Goal: Task Accomplishment & Management: Complete application form

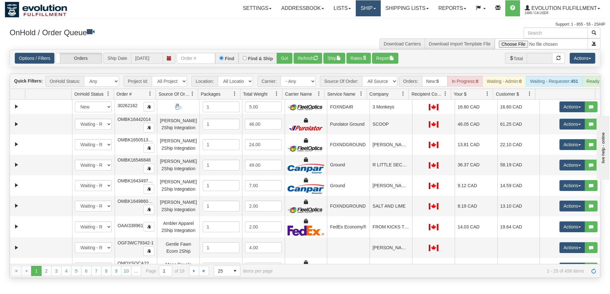
click at [368, 8] on link "Ship" at bounding box center [368, 8] width 25 height 16
click at [348, 22] on span "Ship Screen" at bounding box center [341, 22] width 24 height 5
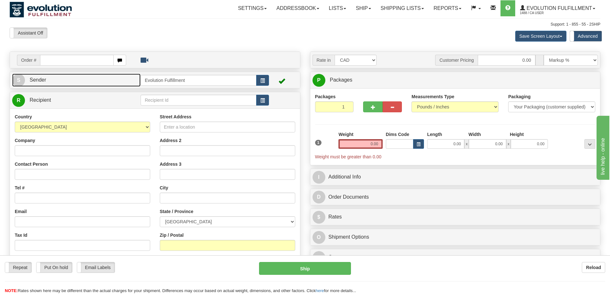
click at [51, 83] on link "S Sender" at bounding box center [76, 80] width 128 height 13
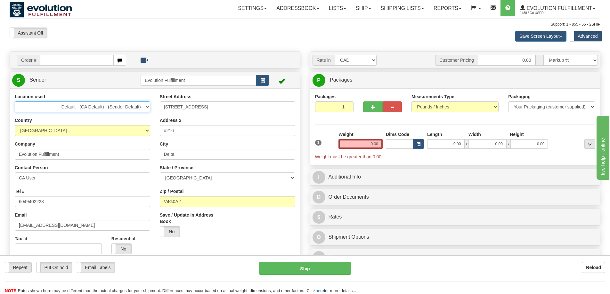
click at [143, 104] on select "Default - (CA Default) - (Sender Default) Evolution US EVOLUTION V3 Fedex IDD L…" at bounding box center [82, 107] width 135 height 11
click at [197, 109] on input "[STREET_ADDRESS]" at bounding box center [227, 107] width 135 height 11
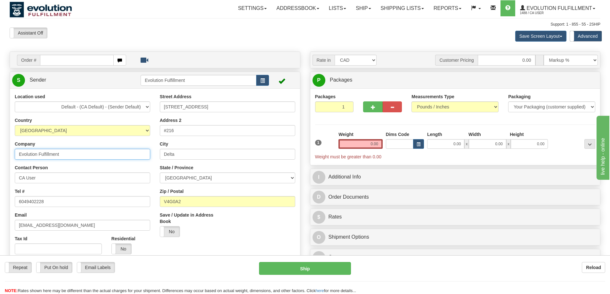
click at [76, 154] on input "Evolution Fulfillment" at bounding box center [82, 154] width 135 height 11
click at [72, 157] on input "Evolution Fulfillment" at bounding box center [82, 154] width 135 height 11
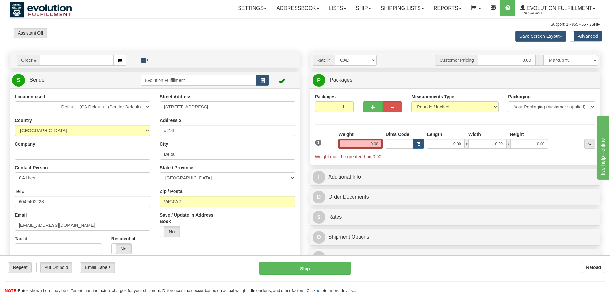
click at [73, 184] on div "Location used Default - (CA Default) - (Sender Default) Evolution US EVOLUTION …" at bounding box center [82, 177] width 145 height 166
click at [61, 177] on input "CA User" at bounding box center [82, 178] width 135 height 11
paste input "[PERSON_NAME]"
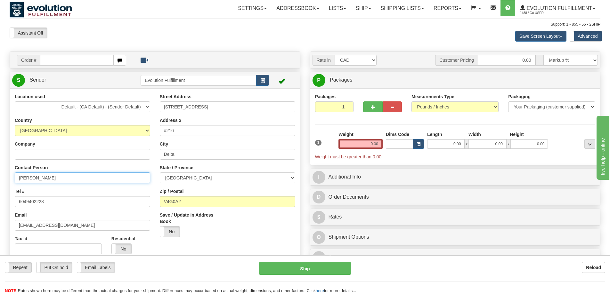
type input "[PERSON_NAME]"
click at [63, 209] on div "Location used Default - (CA Default) - (Sender Default) Evolution US EVOLUTION …" at bounding box center [82, 177] width 145 height 166
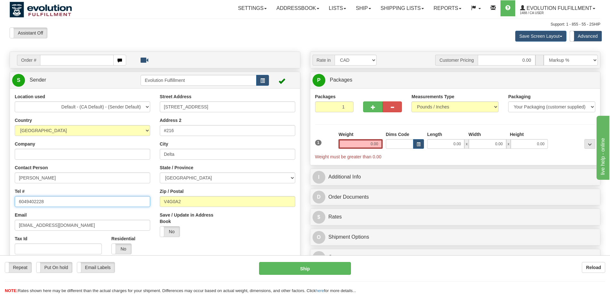
click at [64, 206] on input "6049402228" at bounding box center [82, 201] width 135 height 11
paste input "[PHONE_NUMBER]"
type input "[PHONE_NUMBER]"
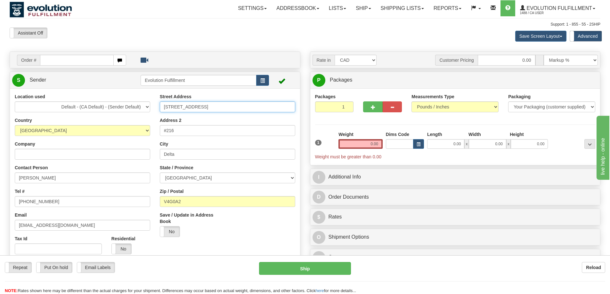
click at [227, 108] on input "[STREET_ADDRESS]" at bounding box center [227, 107] width 135 height 11
paste input "[STREET_ADDRESS]"
type input "[STREET_ADDRESS]"
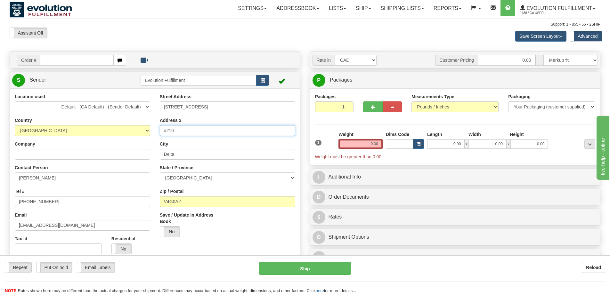
click at [182, 134] on input "#216" at bounding box center [227, 130] width 135 height 11
type input "4"
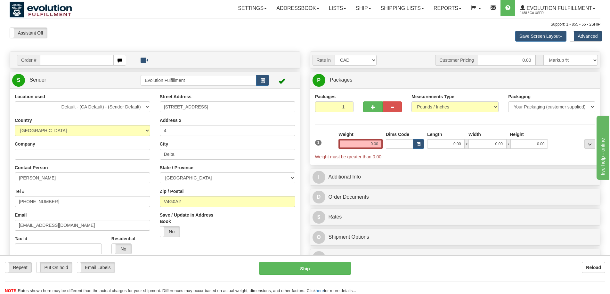
click at [212, 196] on div "Zip / Postal V4G0A2" at bounding box center [227, 197] width 135 height 19
click at [209, 184] on div "Street Address 5004 50th Ave. Address 2 4 City Delta State / Province ALBERTA B…" at bounding box center [227, 168] width 145 height 149
click at [212, 178] on select "[GEOGRAPHIC_DATA] [GEOGRAPHIC_DATA] [GEOGRAPHIC_DATA] [GEOGRAPHIC_DATA] [GEOGRA…" at bounding box center [227, 178] width 135 height 11
select select "AB"
click at [160, 173] on select "[GEOGRAPHIC_DATA] [GEOGRAPHIC_DATA] [GEOGRAPHIC_DATA] [GEOGRAPHIC_DATA] [GEOGRA…" at bounding box center [227, 178] width 135 height 11
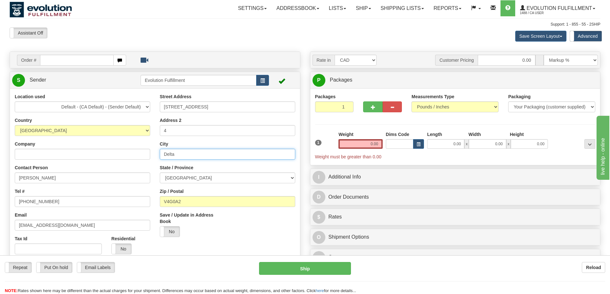
drag, startPoint x: 197, startPoint y: 156, endPoint x: 147, endPoint y: 154, distance: 49.7
click at [147, 154] on div "Location used Default - (CA Default) - (Sender Default) Evolution US EVOLUTION …" at bounding box center [155, 191] width 290 height 195
paste input "rayton Valley"
type input "[GEOGRAPHIC_DATA]"
click at [189, 201] on input "V4G0A2" at bounding box center [227, 201] width 135 height 11
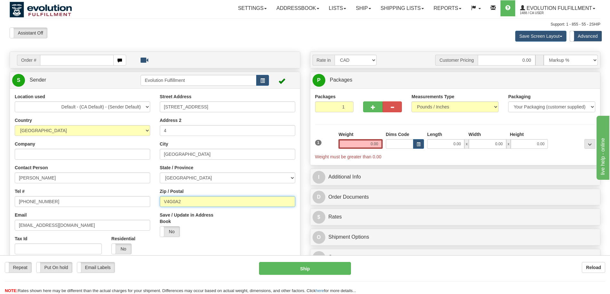
click at [189, 201] on input "V4G0A2" at bounding box center [227, 201] width 135 height 11
paste input "T7A 1J5"
type input "T7A 1J5"
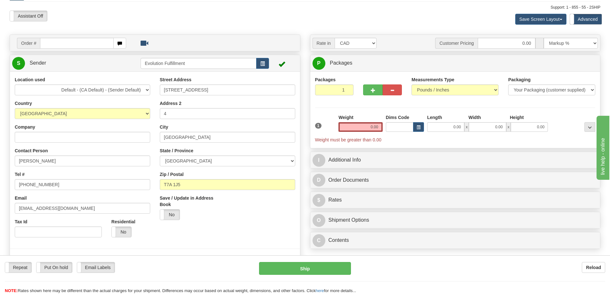
scroll to position [32, 0]
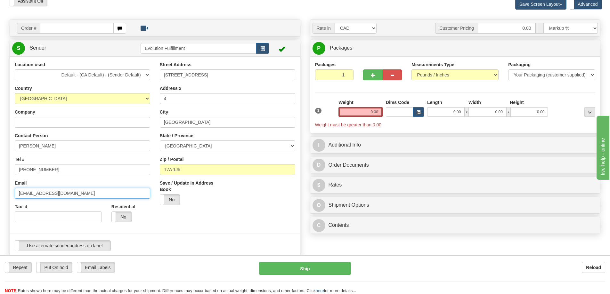
drag, startPoint x: 40, startPoint y: 192, endPoint x: 0, endPoint y: 189, distance: 40.5
click at [0, 189] on div "Toggle navigation Settings Shipping Preferences Fields Preferences New" at bounding box center [305, 254] width 610 height 572
type input "[EMAIL_ADDRESS][DOMAIN_NAME]"
click at [117, 218] on label "No" at bounding box center [122, 217] width 20 height 10
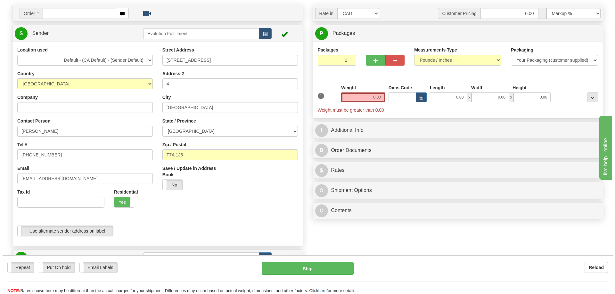
scroll to position [0, 0]
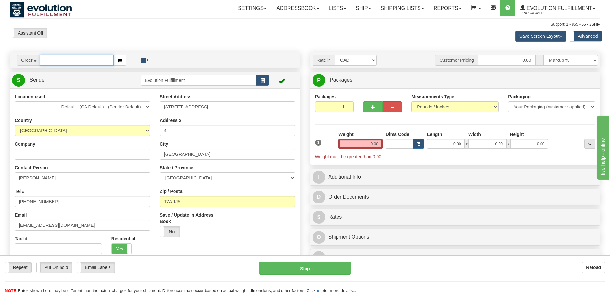
click at [55, 59] on input "text" at bounding box center [77, 60] width 74 height 11
paste input "87391-89152549"
type input "87391-89152549"
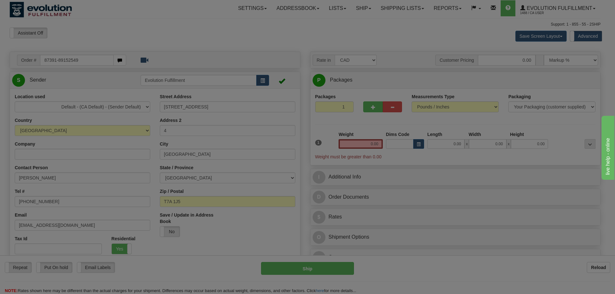
click at [114, 146] on body "Training Course Close Toggle navigation Settings Shipping Preferences New Recip…" at bounding box center [307, 147] width 615 height 294
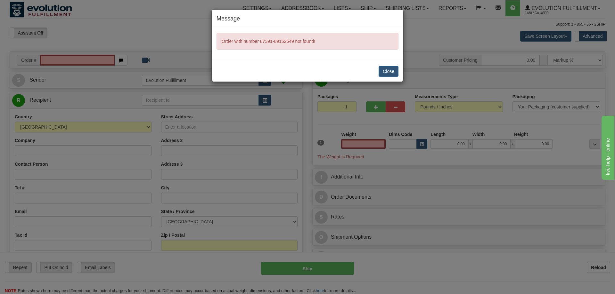
type input "0.00"
click at [389, 70] on button "Close" at bounding box center [389, 71] width 20 height 11
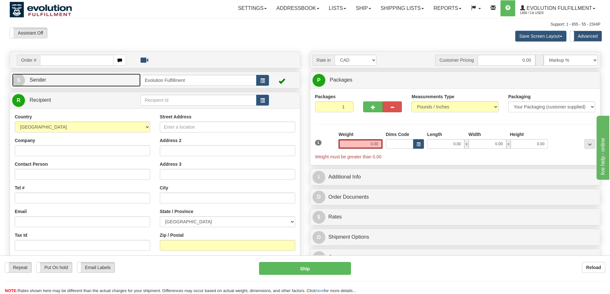
click at [85, 78] on link "S Sender" at bounding box center [76, 80] width 128 height 13
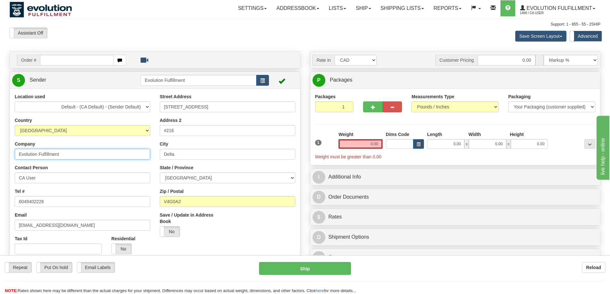
drag, startPoint x: 68, startPoint y: 157, endPoint x: 0, endPoint y: 157, distance: 67.9
click at [0, 157] on div "Toggle navigation Settings Shipping Preferences Fields Preferences New" at bounding box center [305, 286] width 610 height 572
paste input "87391-89152549"
type input "87391-89152549"
drag, startPoint x: 48, startPoint y: 179, endPoint x: 1, endPoint y: 184, distance: 47.3
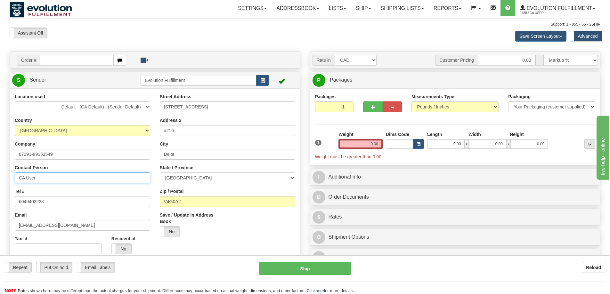
click at [1, 184] on div "Toggle navigation Settings Shipping Preferences Fields Preferences New" at bounding box center [305, 286] width 610 height 572
paste input "[PERSON_NAME]"
type input "[PERSON_NAME]"
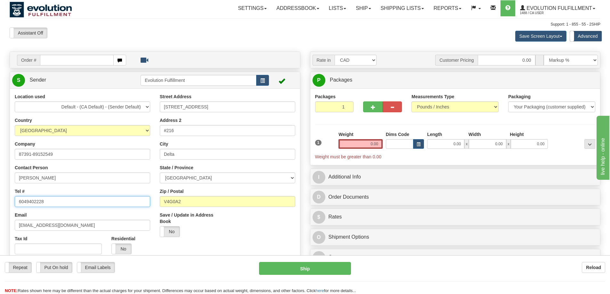
click at [70, 201] on input "6049402228" at bounding box center [82, 201] width 135 height 11
paste input "[PHONE_NUMBER]"
type input "[PHONE_NUMBER]"
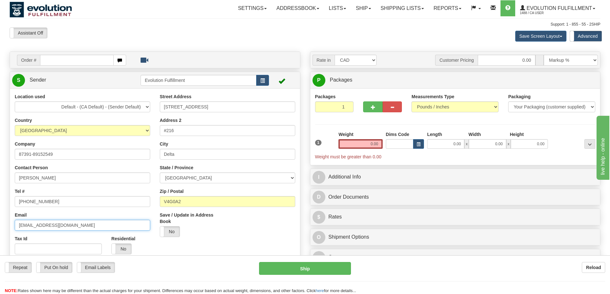
drag, startPoint x: 40, startPoint y: 225, endPoint x: 6, endPoint y: 229, distance: 33.9
click at [10, 229] on div "Location used Default - (CA Default) - (Sender Default) Evolution US EVOLUTION …" at bounding box center [155, 191] width 290 height 195
type input "[EMAIL_ADDRESS][DOMAIN_NAME]"
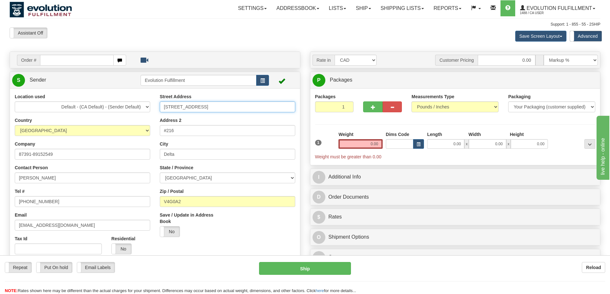
drag, startPoint x: 219, startPoint y: 108, endPoint x: 165, endPoint y: 111, distance: 54.9
click at [165, 111] on input "[STREET_ADDRESS]" at bounding box center [227, 107] width 135 height 11
paste input "[STREET_ADDRESS]"
type input "[STREET_ADDRESS]"
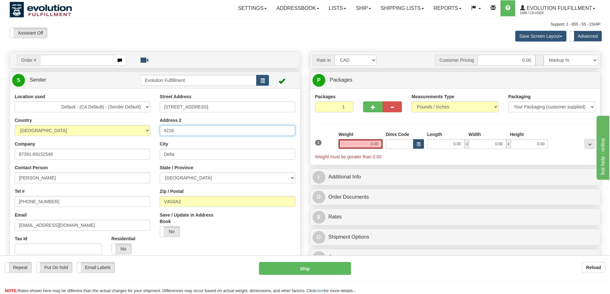
drag, startPoint x: 203, startPoint y: 129, endPoint x: 156, endPoint y: 138, distance: 48.2
click at [156, 138] on div "Street Address [STREET_ADDRESS] Address 2 #216 [GEOGRAPHIC_DATA] State / Provin…" at bounding box center [227, 168] width 145 height 149
type input "4"
click at [192, 154] on input "Delta" at bounding box center [227, 154] width 135 height 11
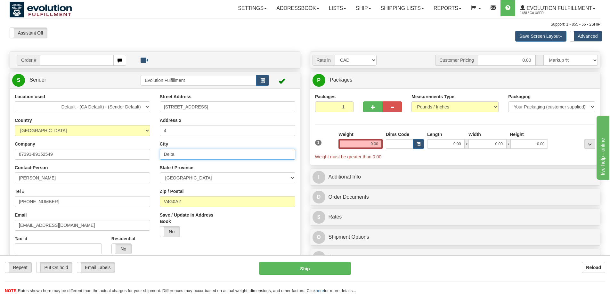
click at [192, 154] on input "Delta" at bounding box center [227, 154] width 135 height 11
type input "d"
drag, startPoint x: 177, startPoint y: 156, endPoint x: 184, endPoint y: 160, distance: 8.6
click at [177, 156] on input "City" at bounding box center [227, 154] width 135 height 11
paste input "[GEOGRAPHIC_DATA]"
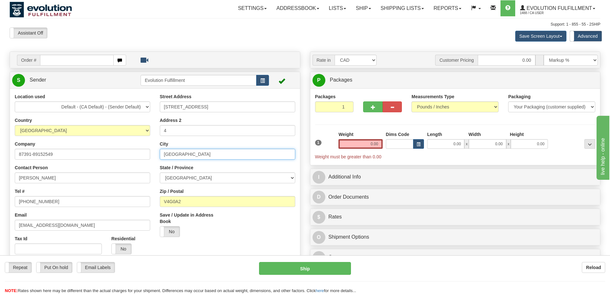
type input "[GEOGRAPHIC_DATA]"
click at [184, 175] on select "[GEOGRAPHIC_DATA] [GEOGRAPHIC_DATA] [GEOGRAPHIC_DATA] [GEOGRAPHIC_DATA] [GEOGRA…" at bounding box center [227, 178] width 135 height 11
select select "AB"
click at [160, 173] on select "[GEOGRAPHIC_DATA] [GEOGRAPHIC_DATA] [GEOGRAPHIC_DATA] [GEOGRAPHIC_DATA] [GEOGRA…" at bounding box center [227, 178] width 135 height 11
drag, startPoint x: 182, startPoint y: 202, endPoint x: 137, endPoint y: 197, distance: 45.2
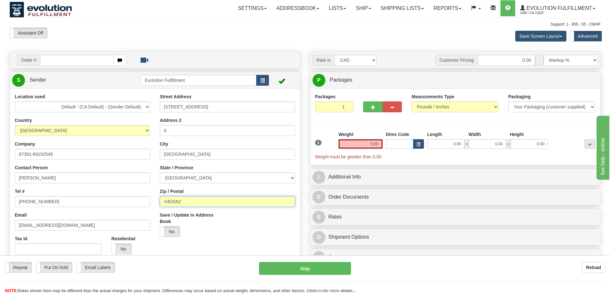
click at [137, 200] on div "Location used Default - (CA Default) - (Sender Default) Evolution US EVOLUTION …" at bounding box center [155, 191] width 290 height 195
paste input "T7A 1J5"
type input "T7A 1J5"
click at [147, 188] on div "Location used Default - (CA Default) - (Sender Default) Evolution US EVOLUTION …" at bounding box center [82, 177] width 145 height 166
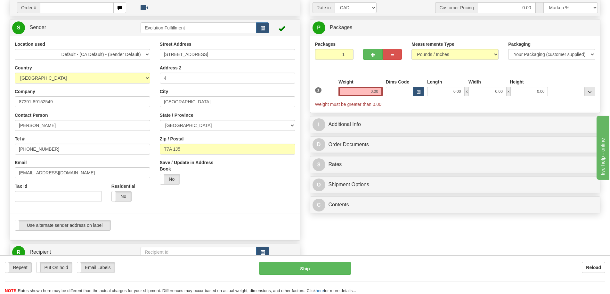
scroll to position [64, 0]
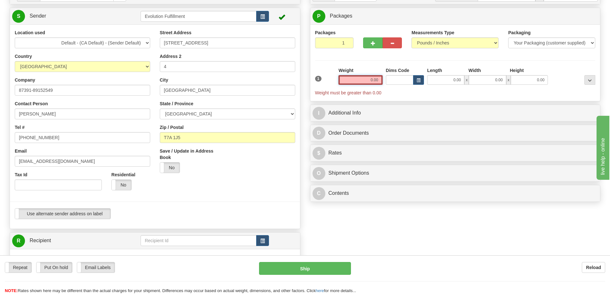
click at [373, 78] on input "0.00" at bounding box center [361, 80] width 44 height 10
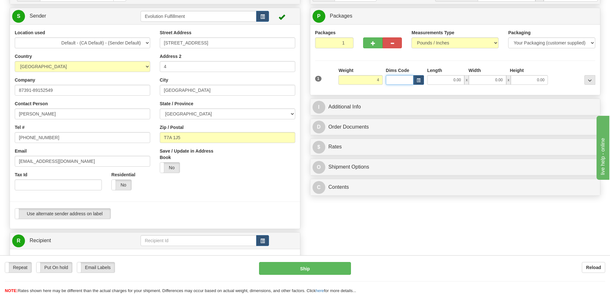
type input "4.00"
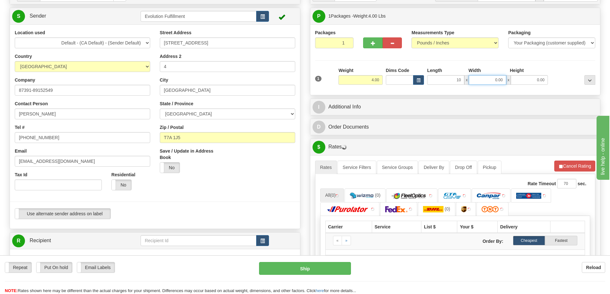
type input "10.00"
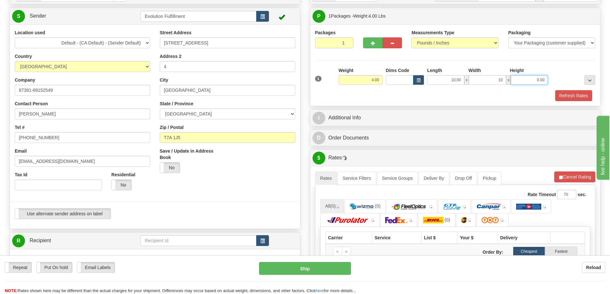
type input "10.00"
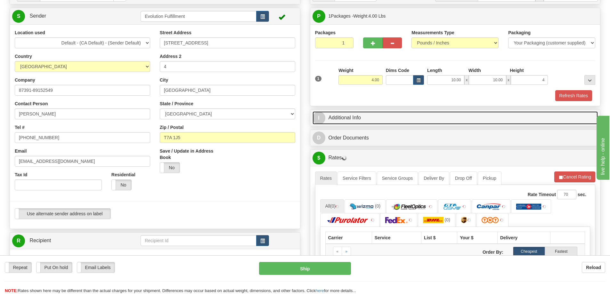
type input "4.00"
click at [364, 119] on link "I Additional Info" at bounding box center [456, 117] width 286 height 13
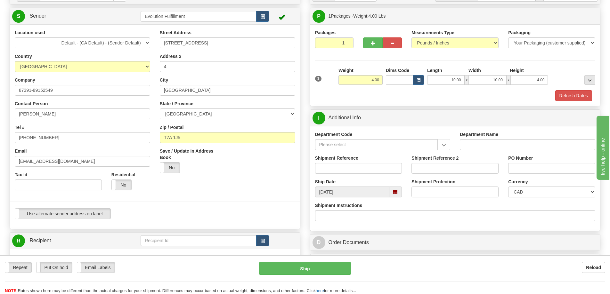
click at [64, 96] on div "Location used Default - (CA Default) - (Sender Default) Evolution US EVOLUTION …" at bounding box center [82, 112] width 145 height 166
click at [64, 93] on input "87391-89152549" at bounding box center [82, 90] width 135 height 11
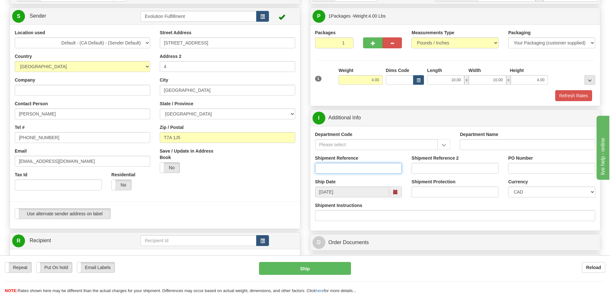
click at [379, 167] on input "Shipment Reference" at bounding box center [358, 168] width 87 height 11
paste input "87391-89152549"
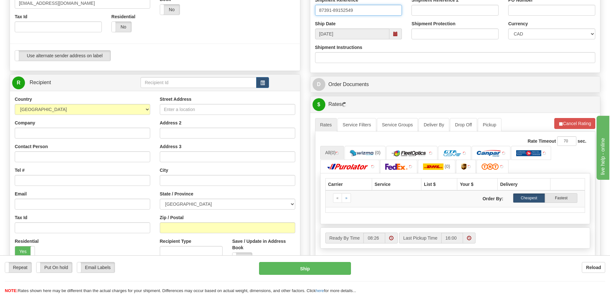
scroll to position [224, 0]
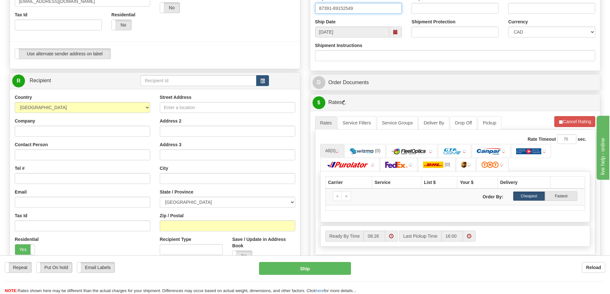
type input "87391-89152549"
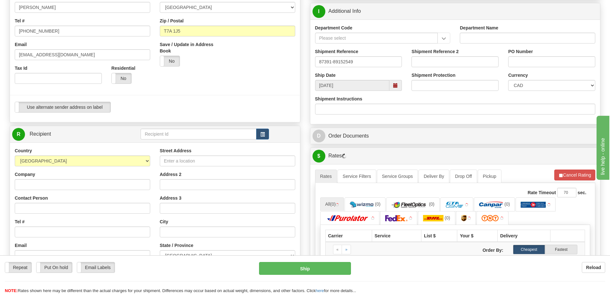
scroll to position [128, 0]
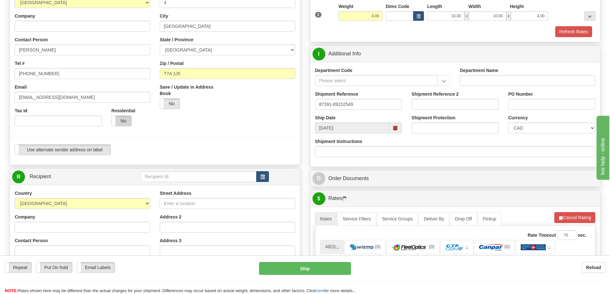
click at [129, 120] on label "No" at bounding box center [122, 121] width 20 height 10
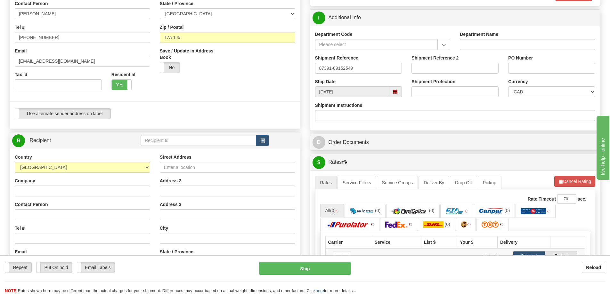
scroll to position [288, 0]
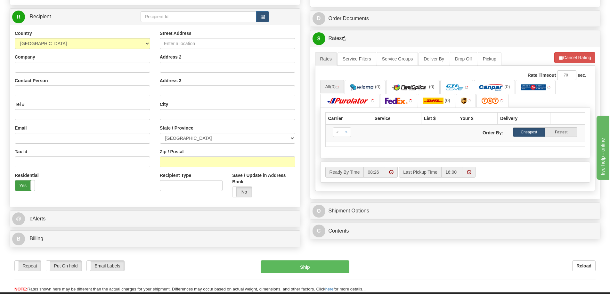
click at [26, 186] on label "Yes" at bounding box center [25, 186] width 20 height 10
click at [215, 42] on input "Street Address" at bounding box center [227, 43] width 135 height 11
type input "6"
type input "[STREET_ADDRESS]"
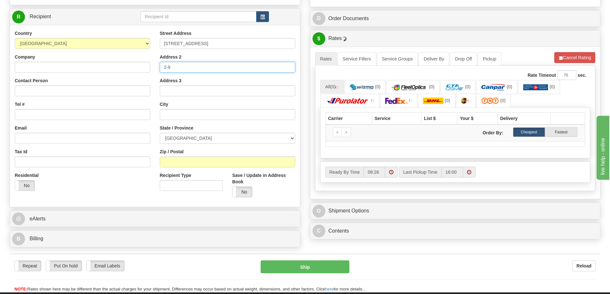
type input "2-9"
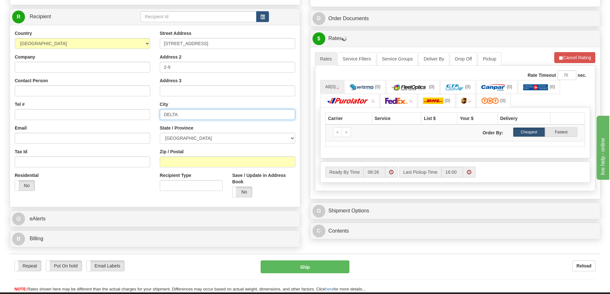
type input "DELTA"
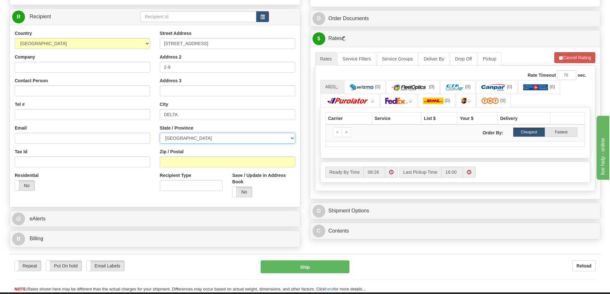
select select "BC"
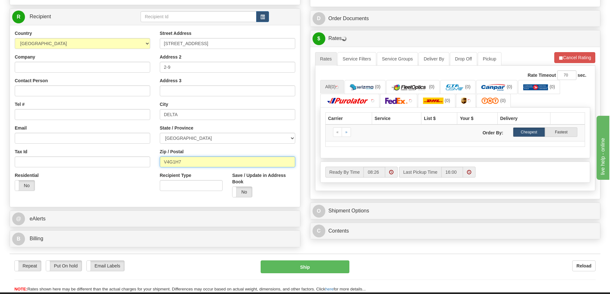
type input "V4G1H7"
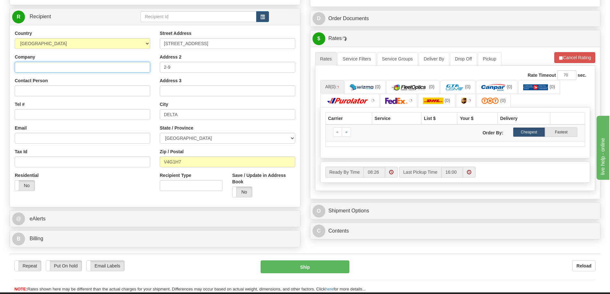
click at [58, 68] on input "Company" at bounding box center [82, 67] width 135 height 11
type input "GENTLE FAWN"
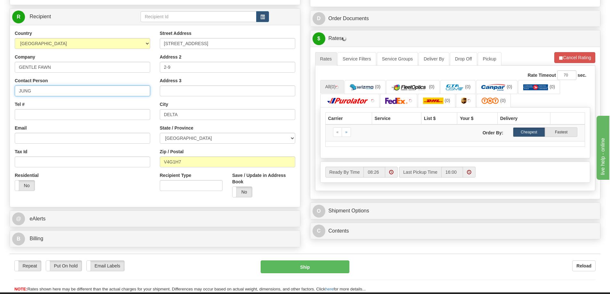
type input "JUNG"
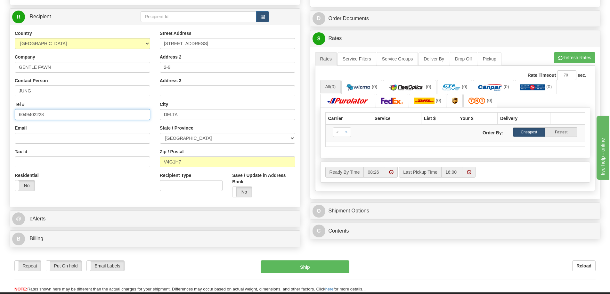
type input "6049402228"
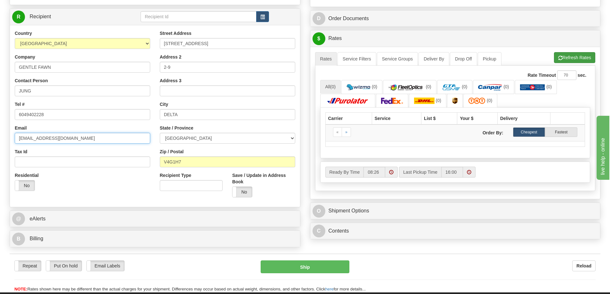
type input "[EMAIL_ADDRESS][DOMAIN_NAME]"
click at [577, 58] on button "Refresh Rates" at bounding box center [574, 57] width 41 height 11
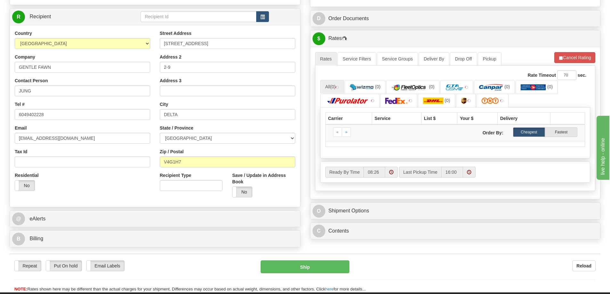
click at [303, 239] on div "Order # S Sender" at bounding box center [155, 7] width 300 height 488
click at [566, 59] on button "Cancel Rating" at bounding box center [574, 57] width 41 height 11
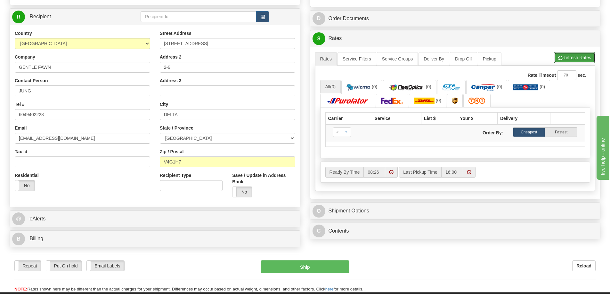
click at [566, 59] on button "Refresh Rates" at bounding box center [574, 57] width 41 height 11
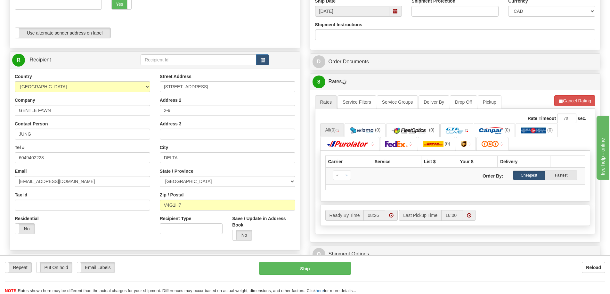
scroll to position [256, 0]
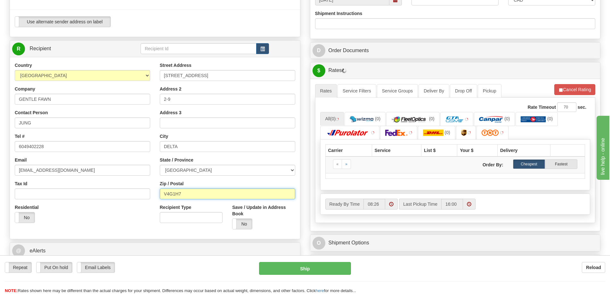
drag, startPoint x: 173, startPoint y: 193, endPoint x: 218, endPoint y: 178, distance: 48.0
click at [173, 193] on input "V4G1H7" at bounding box center [227, 194] width 135 height 11
type input "V4G 1H7"
click at [565, 86] on button "Cancel Rating" at bounding box center [574, 89] width 41 height 11
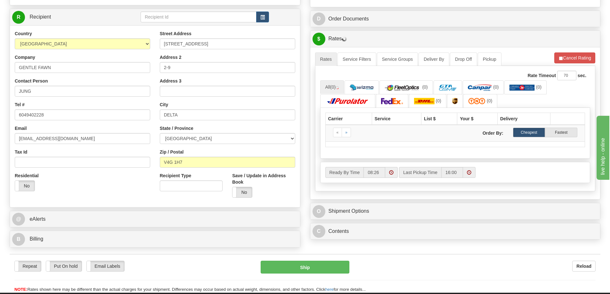
scroll to position [288, 0]
click at [361, 105] on link at bounding box center [347, 101] width 55 height 14
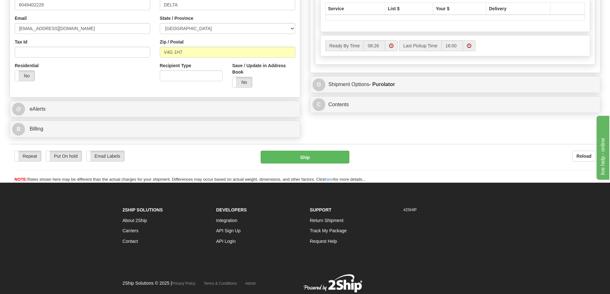
scroll to position [416, 0]
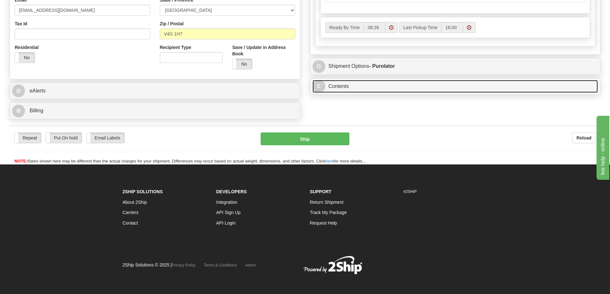
click at [334, 88] on link "C Contents" at bounding box center [456, 86] width 286 height 13
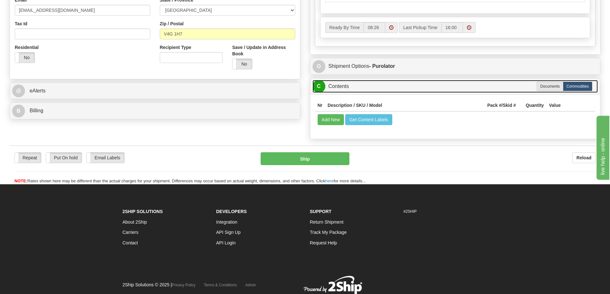
click at [328, 85] on link "C Contents" at bounding box center [456, 86] width 286 height 13
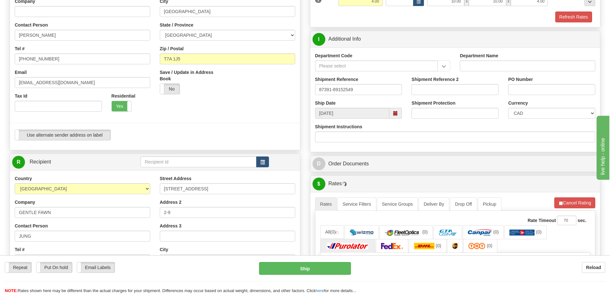
scroll to position [96, 0]
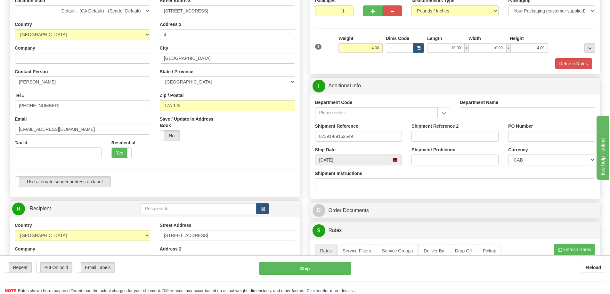
click at [222, 184] on div "Use alternate sender address on label Use alternate sender address on label" at bounding box center [155, 182] width 281 height 11
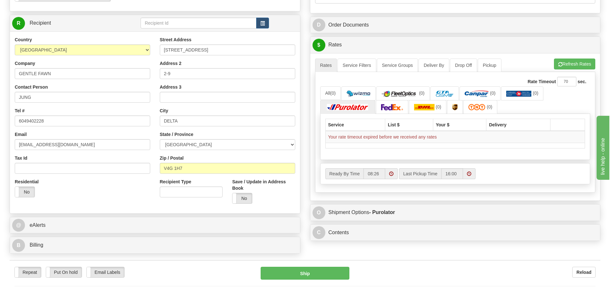
scroll to position [288, 0]
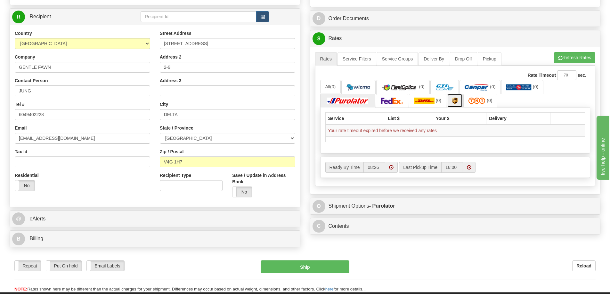
click at [450, 101] on link at bounding box center [455, 101] width 16 height 14
click at [336, 106] on link at bounding box center [347, 101] width 55 height 14
click at [567, 61] on button "Refresh Rates" at bounding box center [574, 57] width 41 height 11
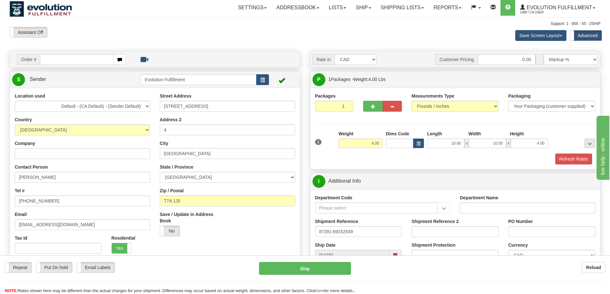
scroll to position [0, 0]
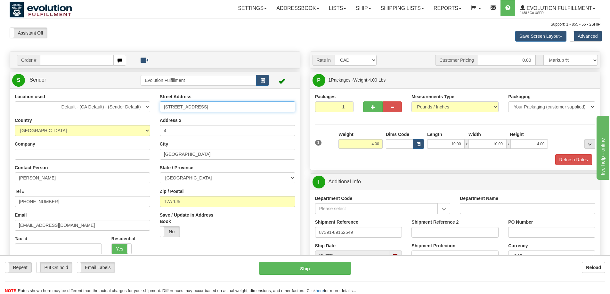
click at [186, 106] on input "[STREET_ADDRESS]" at bounding box center [227, 107] width 135 height 11
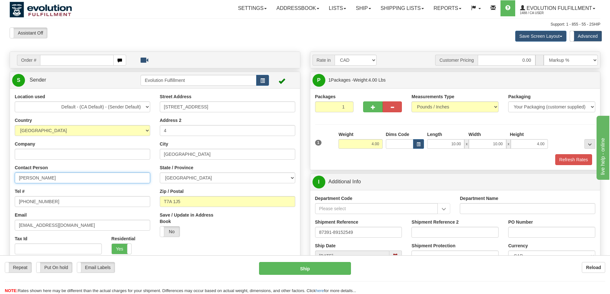
click at [71, 175] on input "[PERSON_NAME]" at bounding box center [82, 178] width 135 height 11
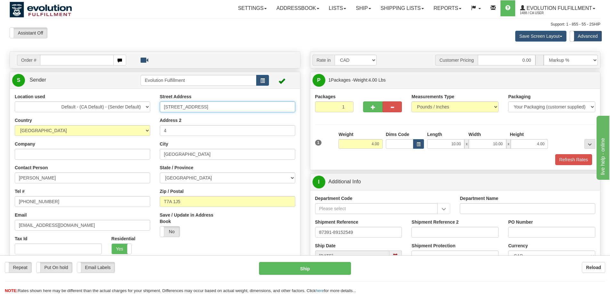
click at [209, 110] on input "[STREET_ADDRESS]" at bounding box center [227, 107] width 135 height 11
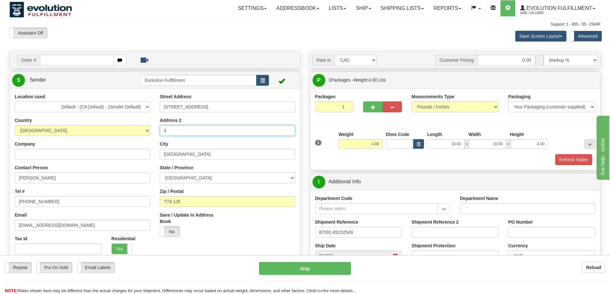
click at [192, 131] on input "4" at bounding box center [227, 130] width 135 height 11
drag, startPoint x: 192, startPoint y: 131, endPoint x: 195, endPoint y: 130, distance: 3.3
click at [192, 131] on input "4" at bounding box center [227, 130] width 135 height 11
click at [211, 159] on input "[GEOGRAPHIC_DATA]" at bounding box center [227, 154] width 135 height 11
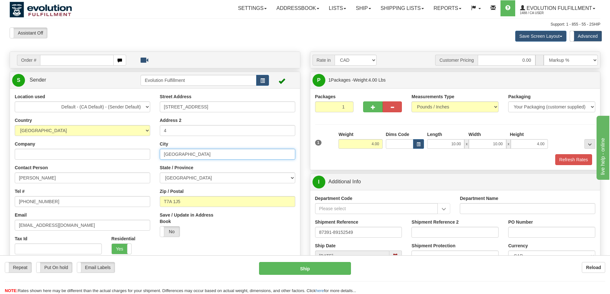
click at [211, 159] on input "[GEOGRAPHIC_DATA]" at bounding box center [227, 154] width 135 height 11
click at [190, 200] on input "T7A 1J5" at bounding box center [227, 201] width 135 height 11
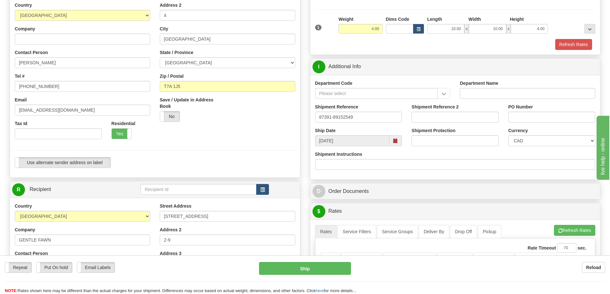
scroll to position [96, 0]
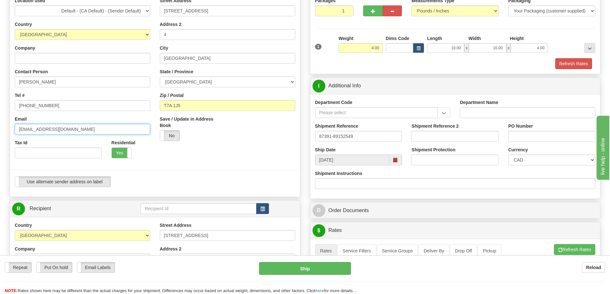
click at [36, 129] on input "[EMAIL_ADDRESS][DOMAIN_NAME]" at bounding box center [82, 129] width 135 height 11
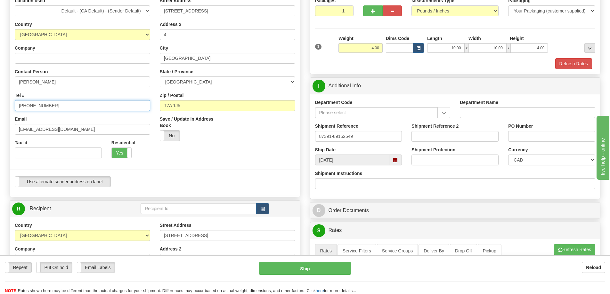
click at [89, 105] on input "[PHONE_NUMBER]" at bounding box center [82, 105] width 135 height 11
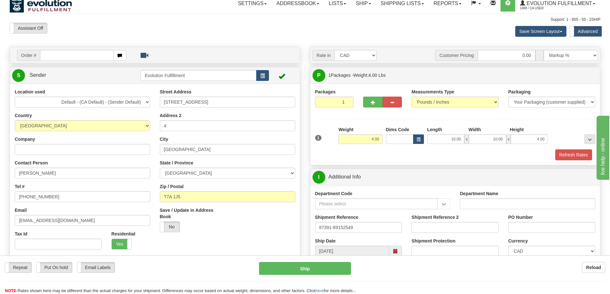
scroll to position [0, 0]
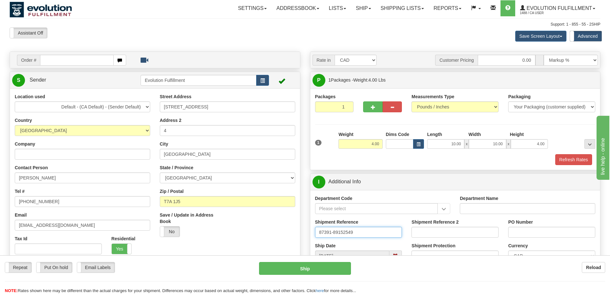
click at [350, 233] on input "87391-89152549" at bounding box center [358, 232] width 87 height 11
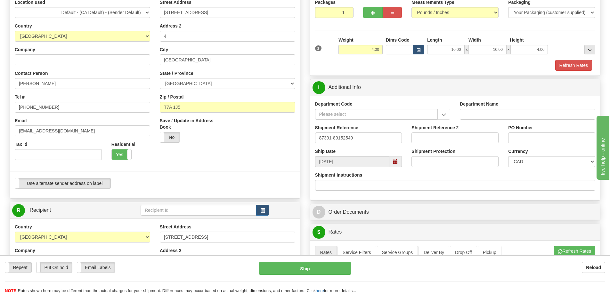
scroll to position [64, 0]
